Goal: Find specific page/section: Find specific page/section

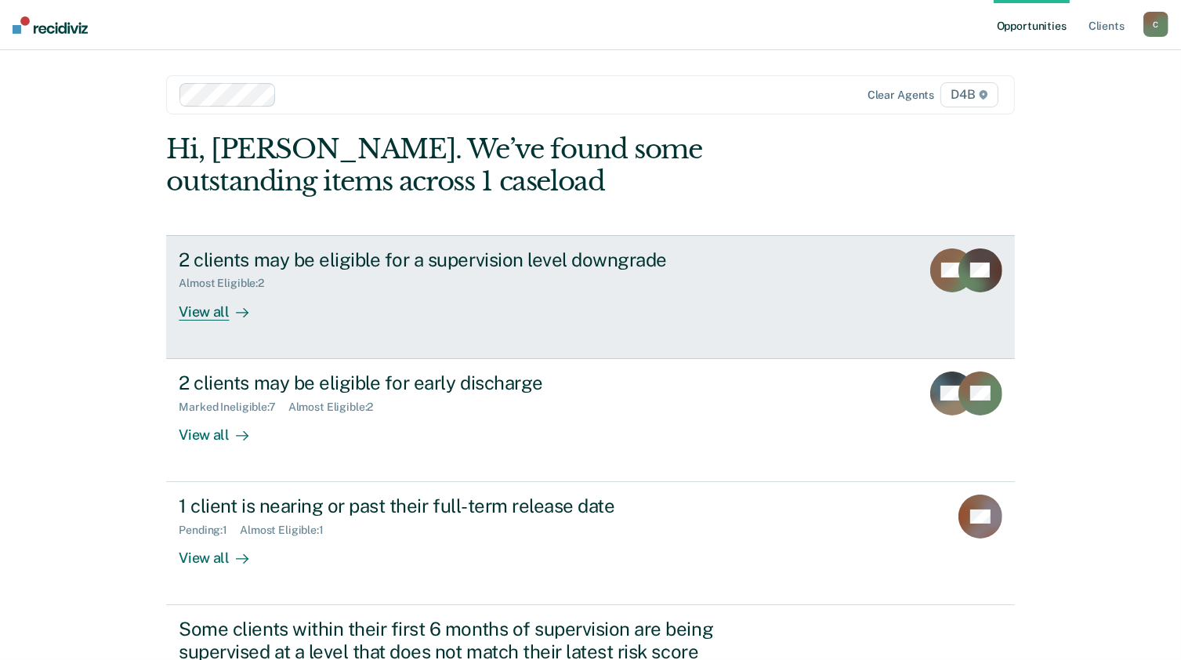
click at [230, 317] on div at bounding box center [239, 312] width 19 height 18
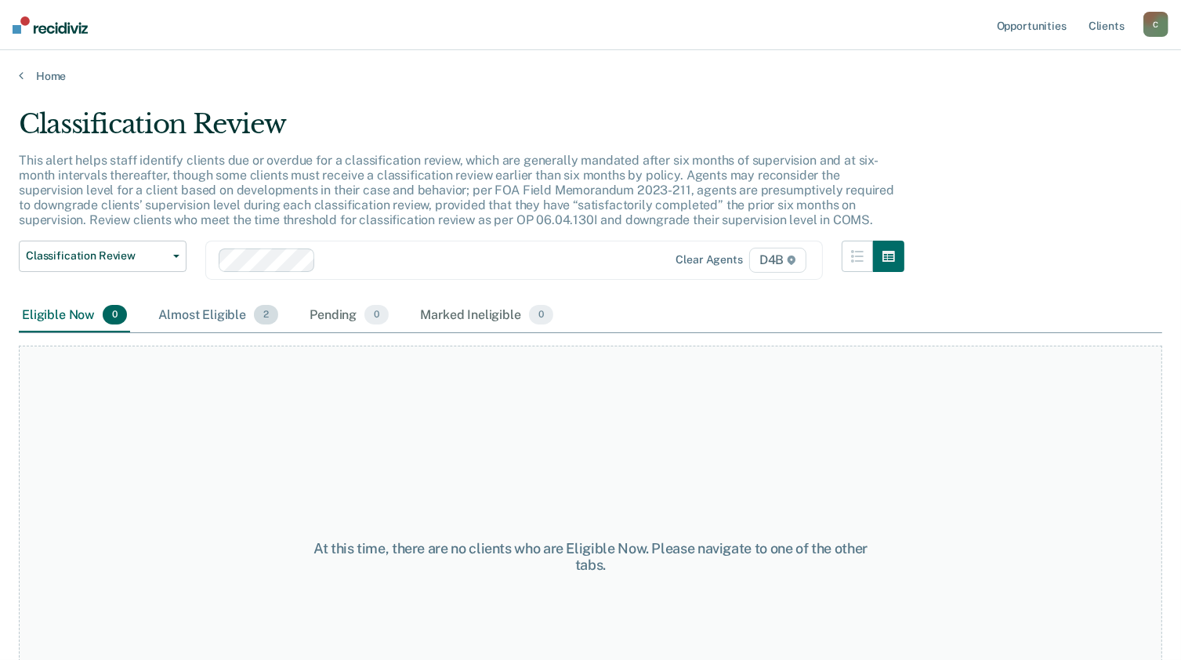
click at [237, 315] on div "Almost Eligible 2" at bounding box center [218, 316] width 126 height 34
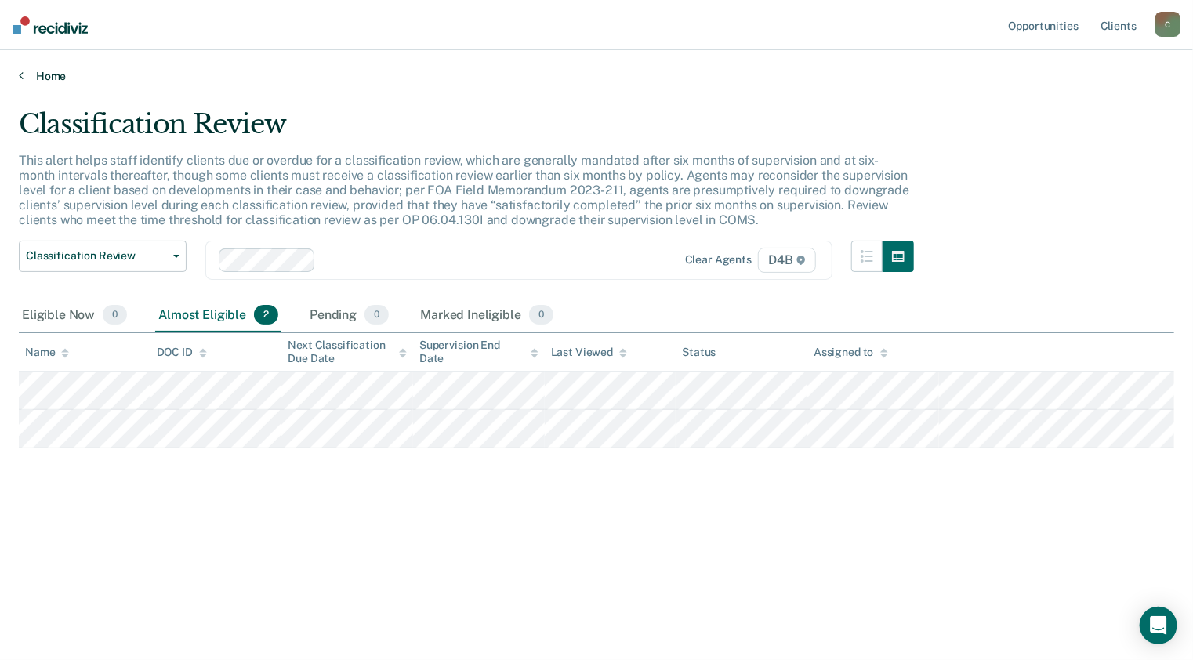
click at [24, 80] on link "Home" at bounding box center [596, 76] width 1155 height 14
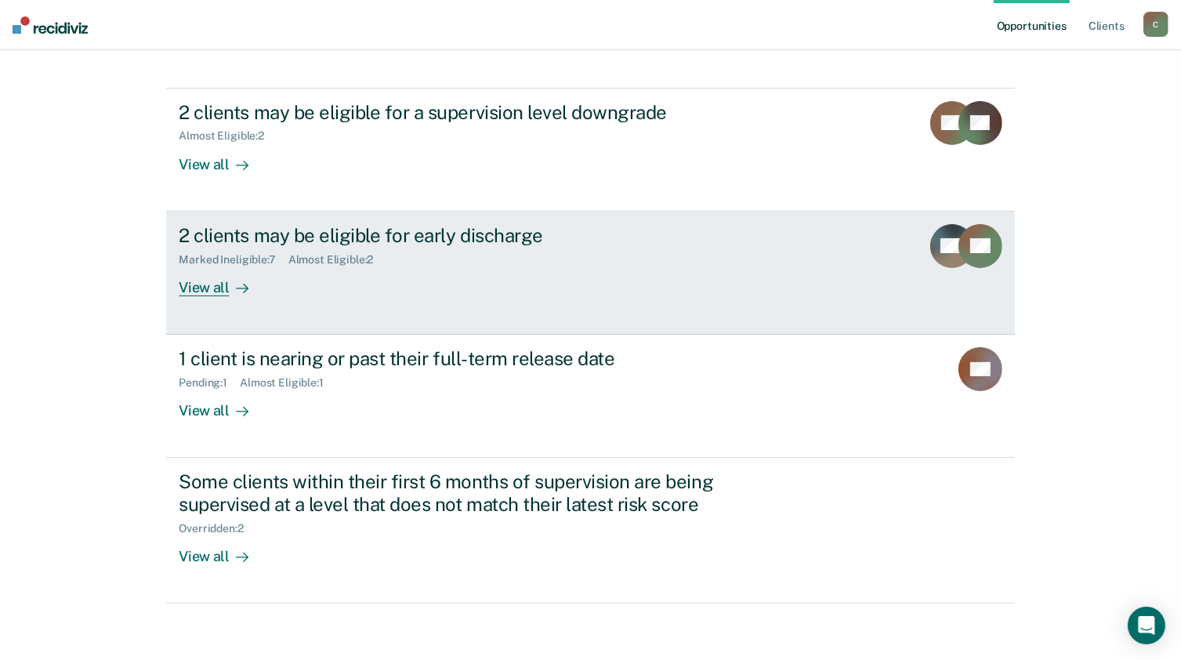
scroll to position [152, 0]
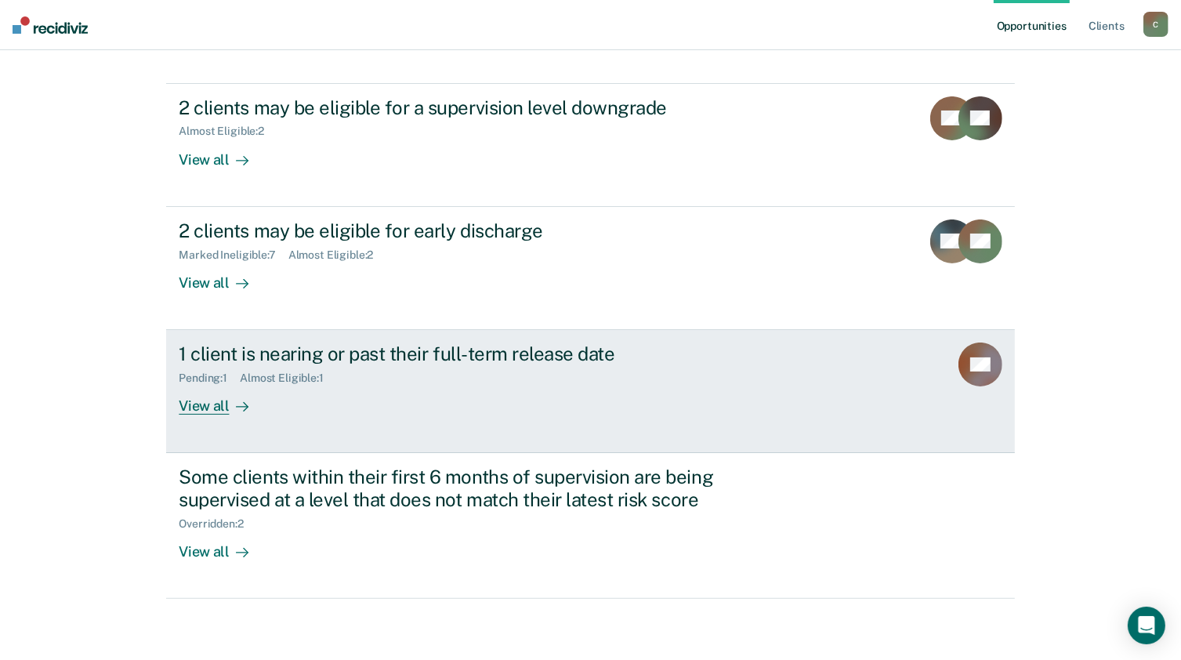
click at [210, 386] on div "View all" at bounding box center [223, 400] width 88 height 31
